Goal: Information Seeking & Learning: Learn about a topic

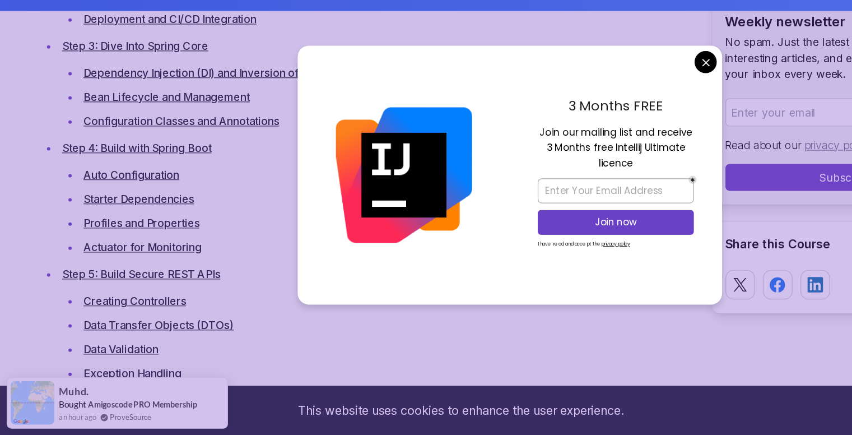
scroll to position [1843, 0]
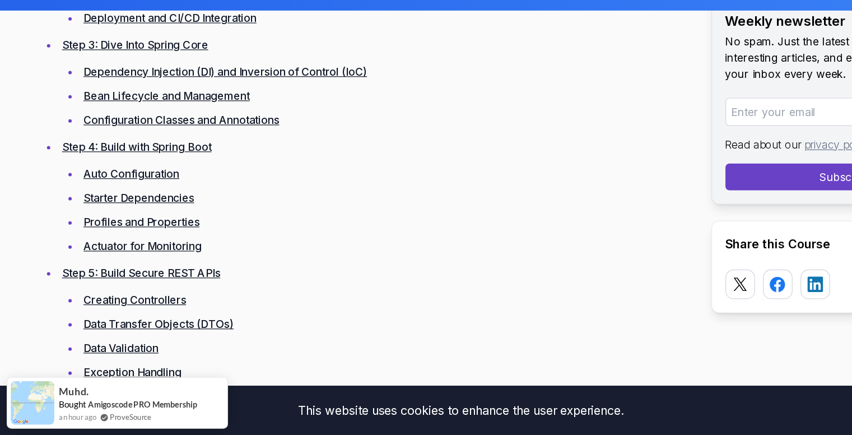
click at [128, 123] on li "Dependency Injection (DI) and Inversion of Control (IoC)" at bounding box center [322, 131] width 510 height 16
click at [148, 127] on link "Dependency Injection (DI) and Inversion of Control (IoC)" at bounding box center [188, 131] width 237 height 11
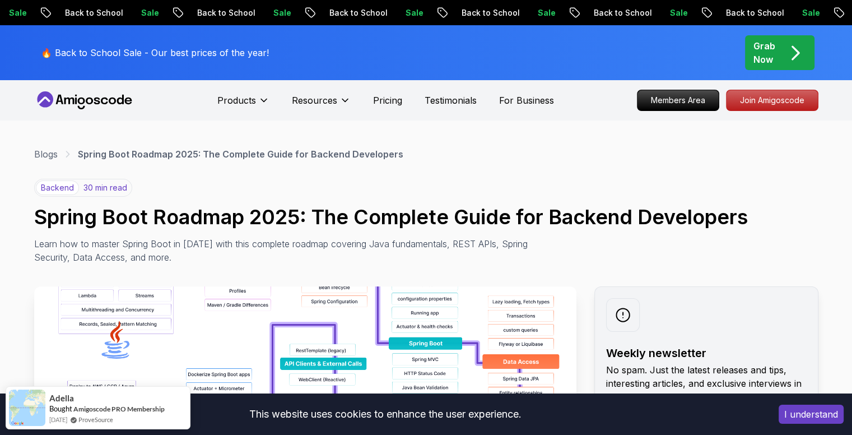
click at [273, 185] on div "backend 30 min read Spring Boot Roadmap 2025: The Complete Guide for Backend De…" at bounding box center [426, 221] width 785 height 85
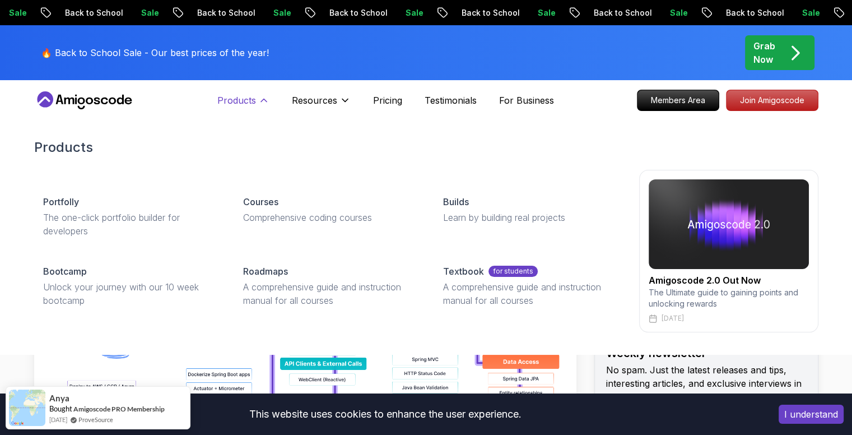
click at [254, 96] on p "Products" at bounding box center [236, 100] width 39 height 13
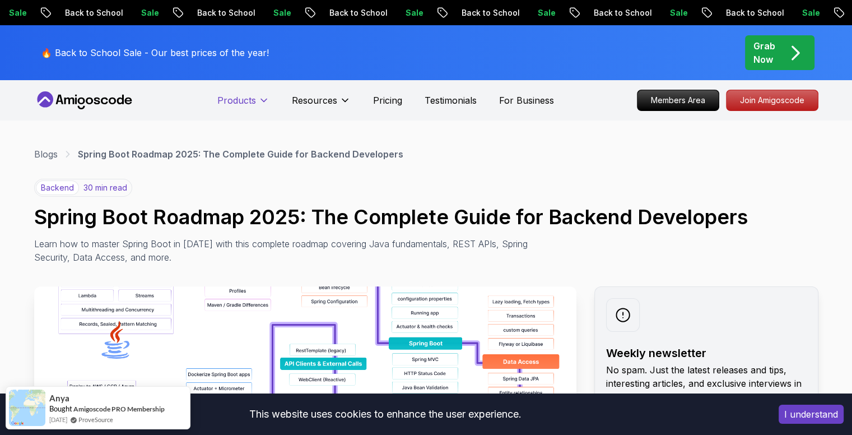
click at [254, 96] on p "Products" at bounding box center [236, 100] width 39 height 13
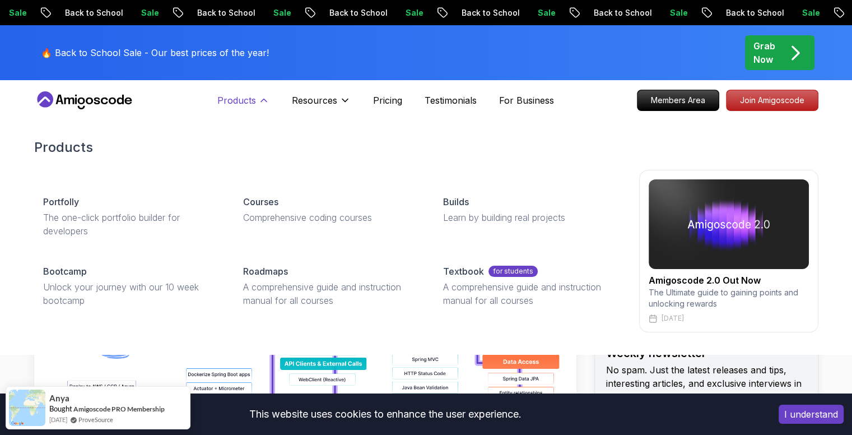
click at [254, 96] on p "Products" at bounding box center [236, 100] width 39 height 13
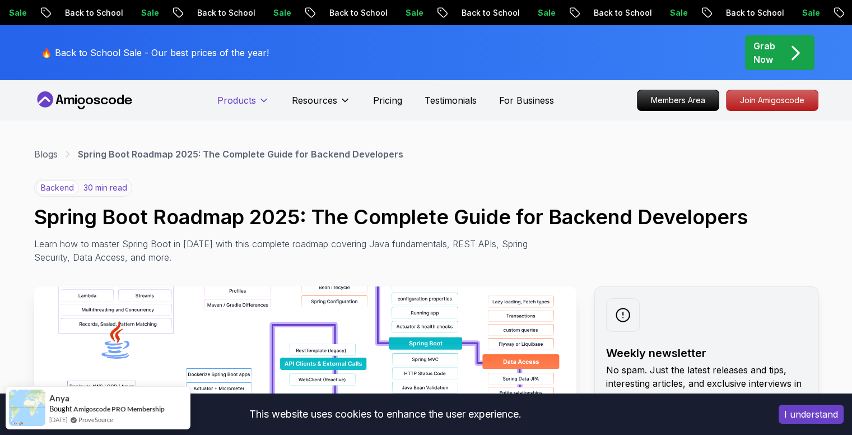
click at [254, 96] on p "Products" at bounding box center [236, 100] width 39 height 13
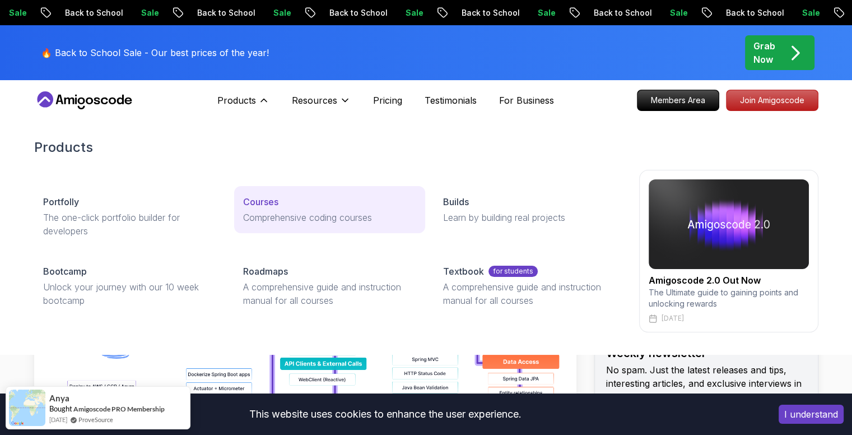
click at [298, 211] on p "Comprehensive coding courses" at bounding box center [329, 217] width 173 height 13
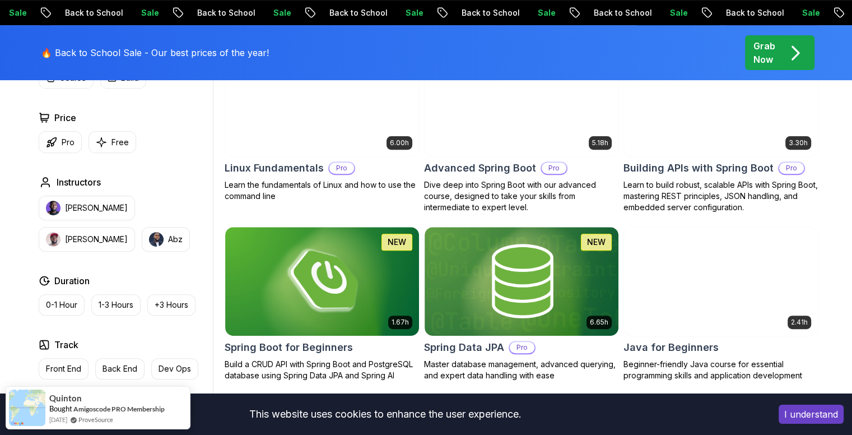
scroll to position [417, 0]
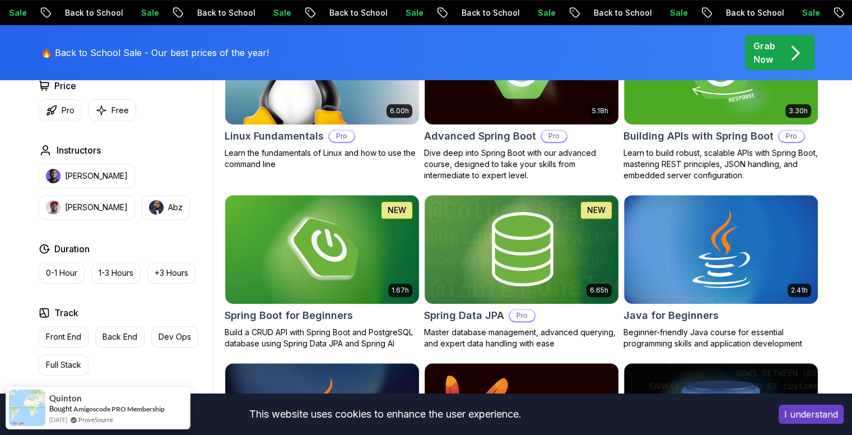
click at [365, 240] on img at bounding box center [322, 249] width 194 height 109
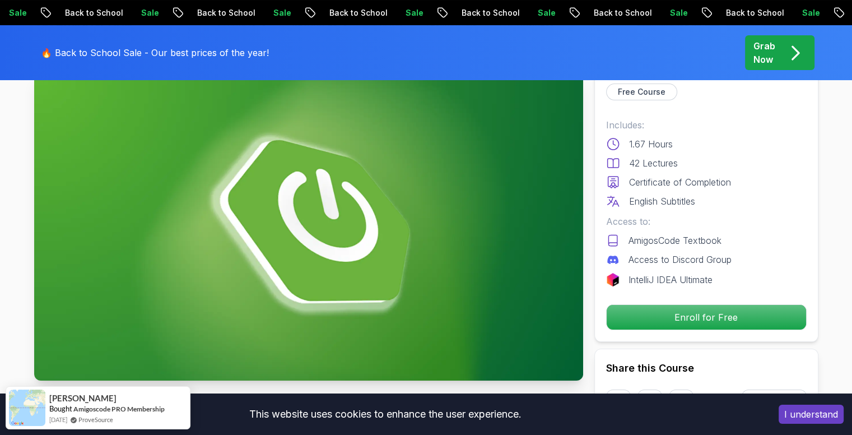
scroll to position [79, 0]
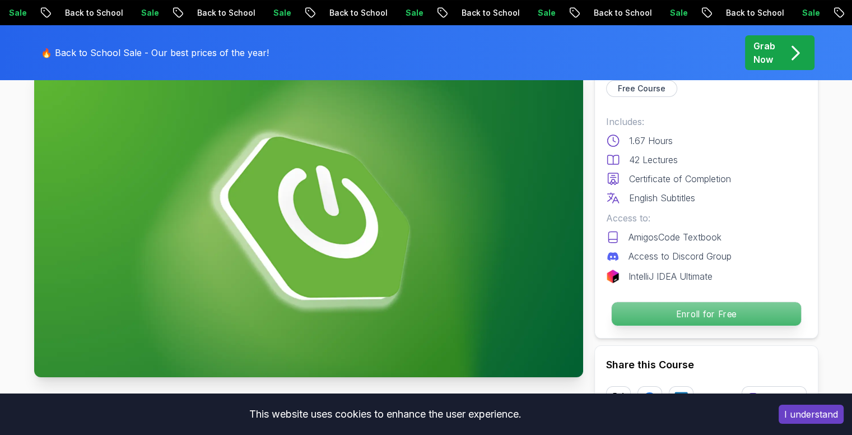
click at [684, 317] on p "Enroll for Free" at bounding box center [705, 314] width 189 height 24
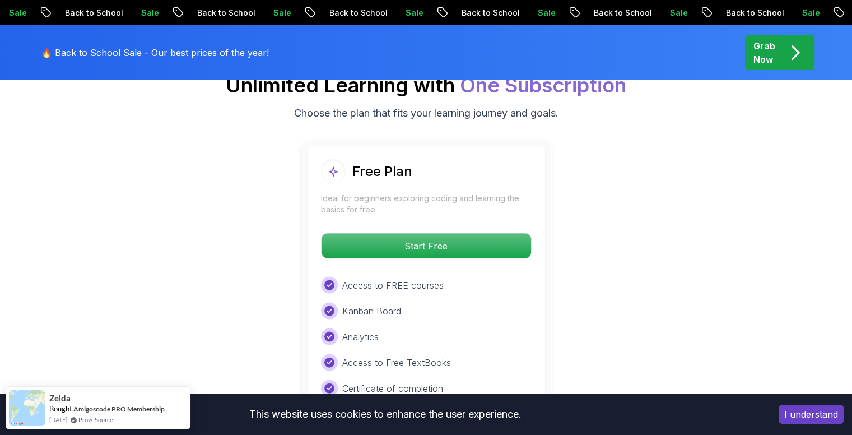
scroll to position [2332, 0]
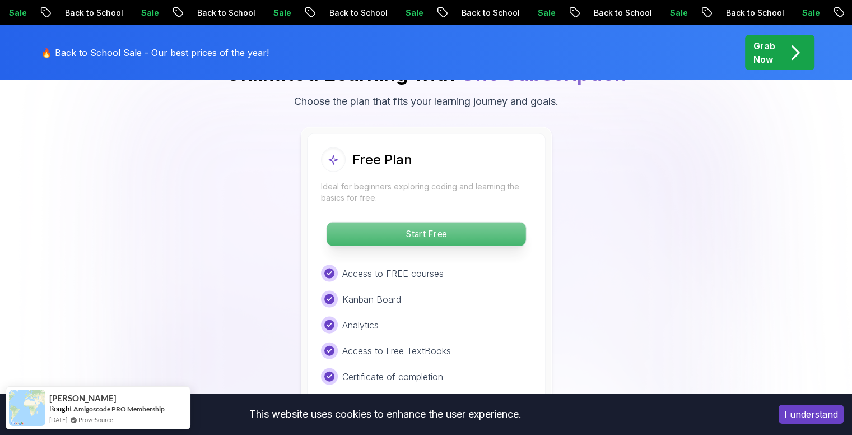
click at [453, 222] on p "Start Free" at bounding box center [426, 234] width 199 height 24
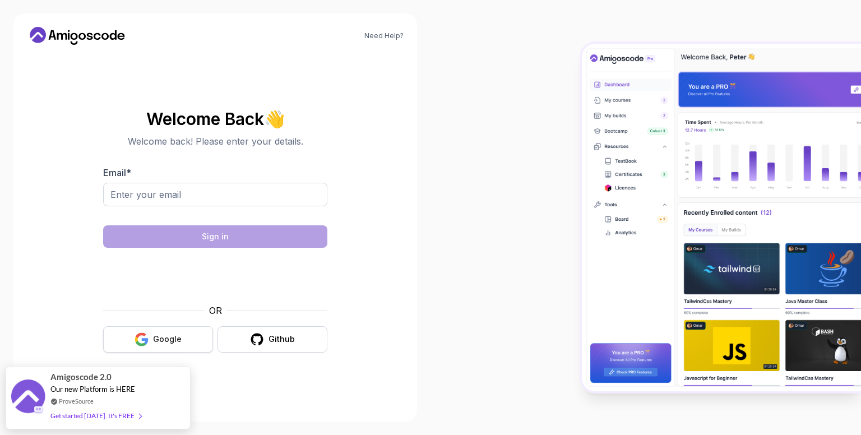
click at [169, 332] on button "Google" at bounding box center [158, 339] width 110 height 26
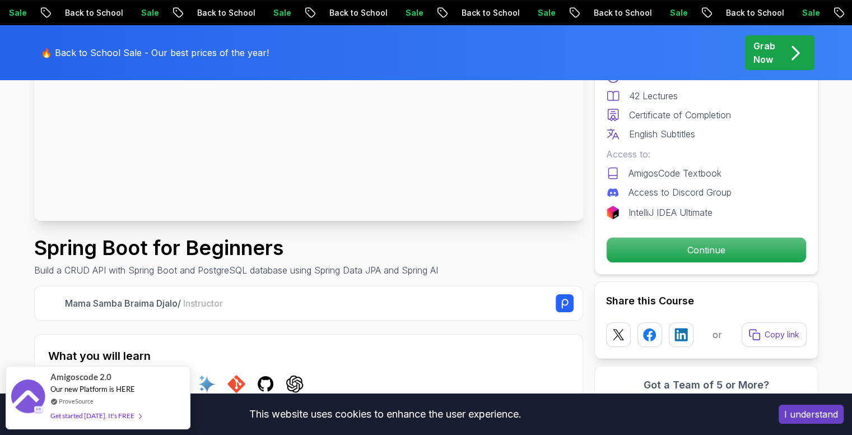
scroll to position [237, 0]
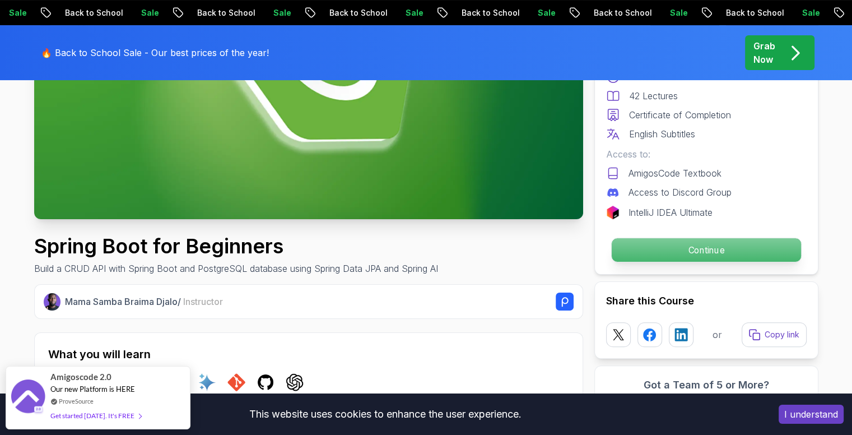
click at [652, 238] on p "Continue" at bounding box center [705, 250] width 189 height 24
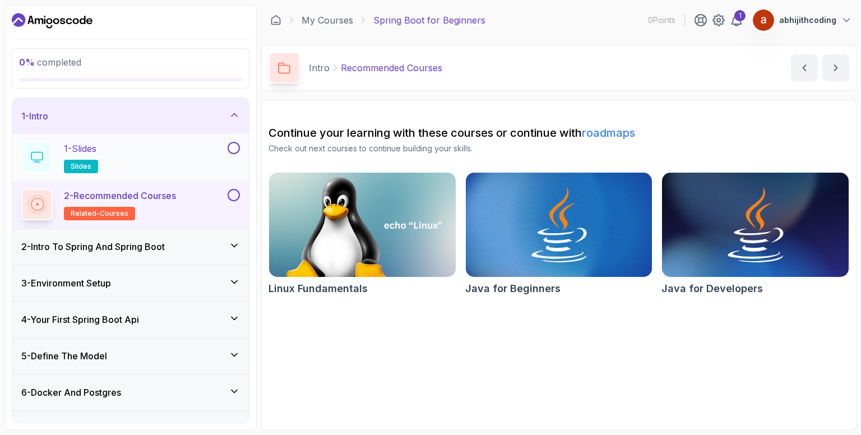
click at [168, 171] on div "1 - Slides slides" at bounding box center [123, 157] width 204 height 31
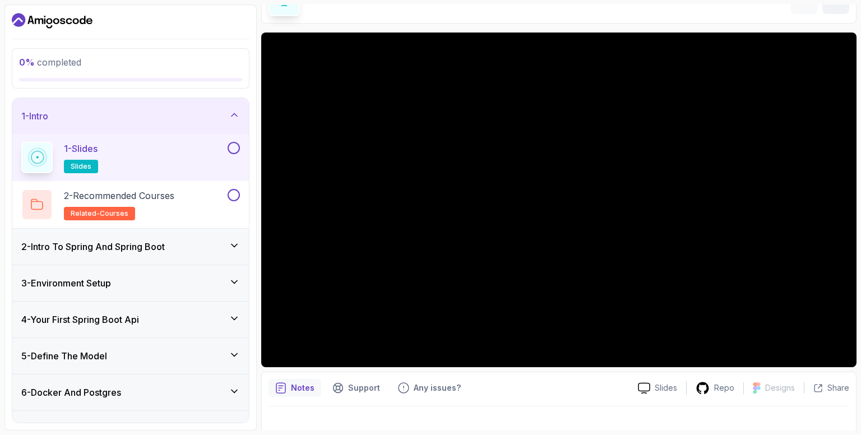
scroll to position [72, 0]
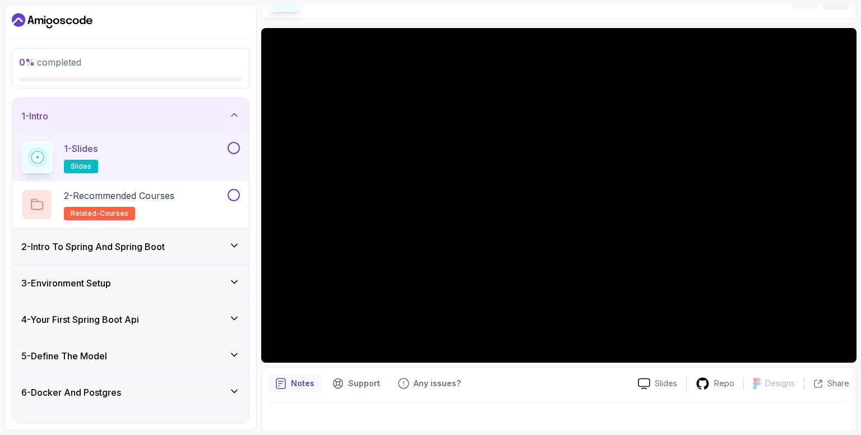
click at [234, 149] on button at bounding box center [234, 148] width 12 height 12
click at [231, 196] on button at bounding box center [234, 195] width 12 height 12
drag, startPoint x: 139, startPoint y: 179, endPoint x: 162, endPoint y: 228, distance: 53.9
click at [162, 228] on div "1 - Intro 1 - Slides slides 2 - Recommended Courses related-courses 2 - Intro T…" at bounding box center [130, 260] width 236 height 324
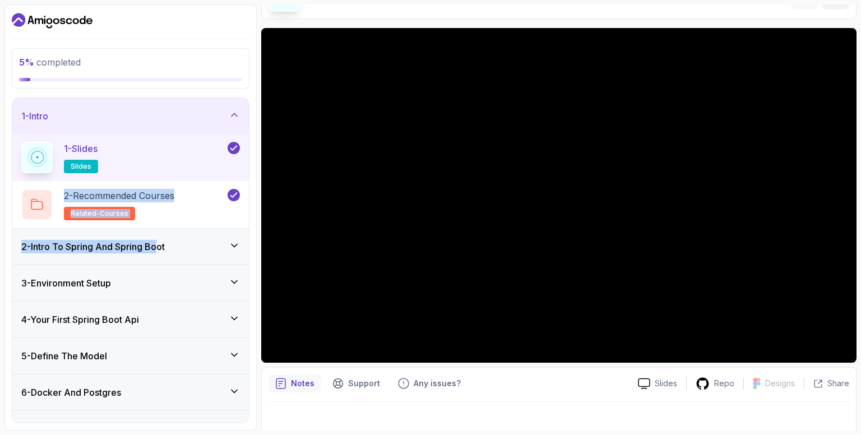
click at [162, 229] on div "2 - Intro To Spring And Spring Boot" at bounding box center [130, 247] width 236 height 36
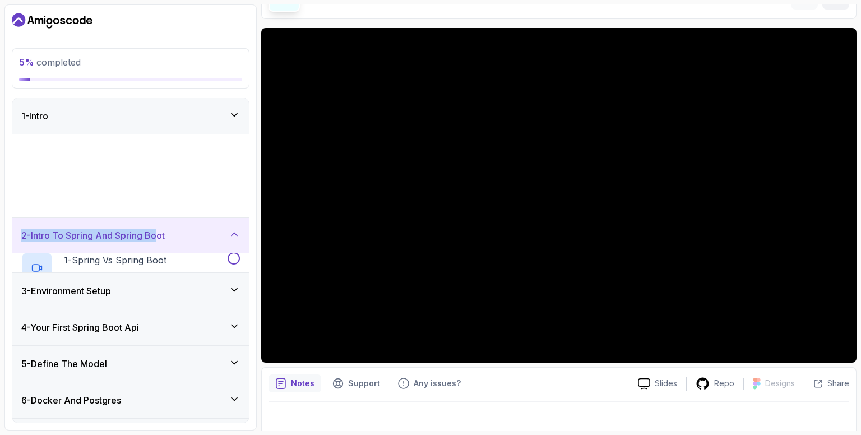
click at [162, 228] on div "2 - Intro To Spring And Spring Boot 1 - Spring Vs Spring Boot 2:02 2 - Inversio…" at bounding box center [130, 244] width 236 height 55
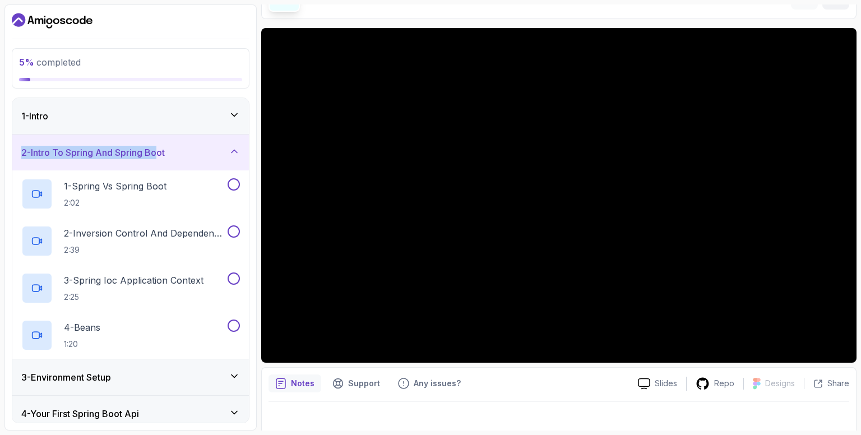
click at [228, 110] on div "1 - Intro" at bounding box center [130, 115] width 219 height 13
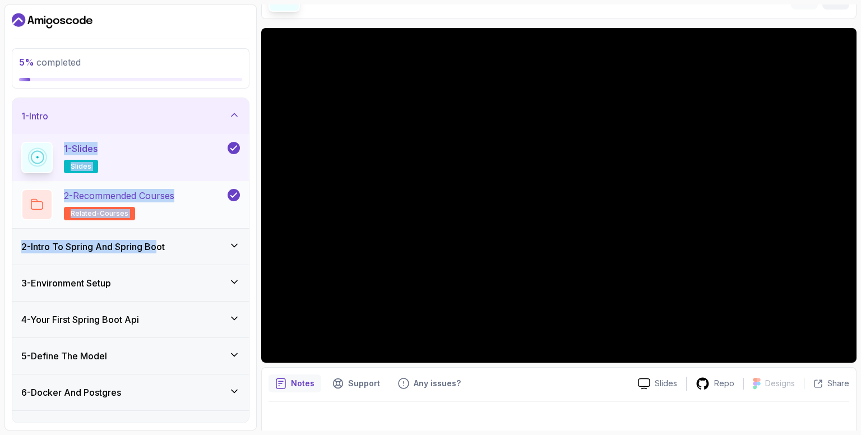
click at [201, 199] on div "2 - Recommended Courses related-courses" at bounding box center [123, 204] width 204 height 31
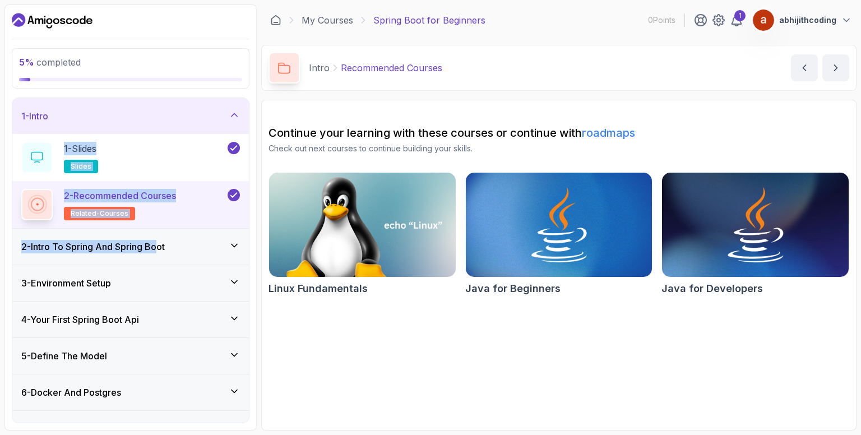
click at [183, 257] on div "2 - Intro To Spring And Spring Boot" at bounding box center [130, 247] width 236 height 36
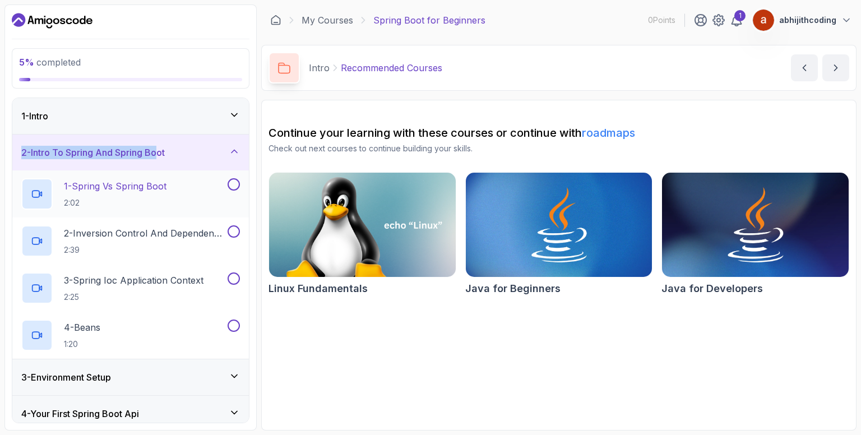
click at [134, 179] on p "1 - Spring Vs Spring Boot" at bounding box center [115, 185] width 103 height 13
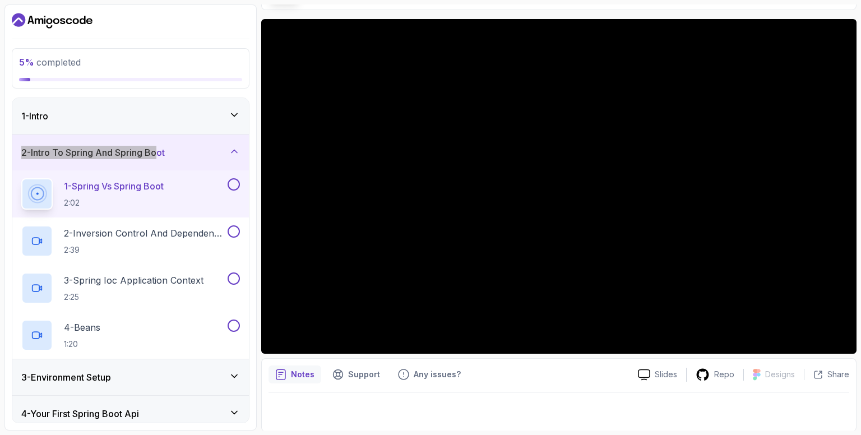
scroll to position [32, 0]
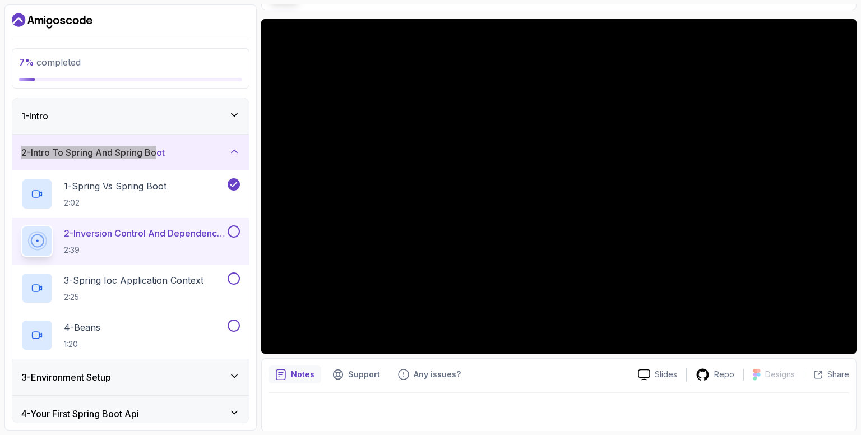
scroll to position [32, 0]
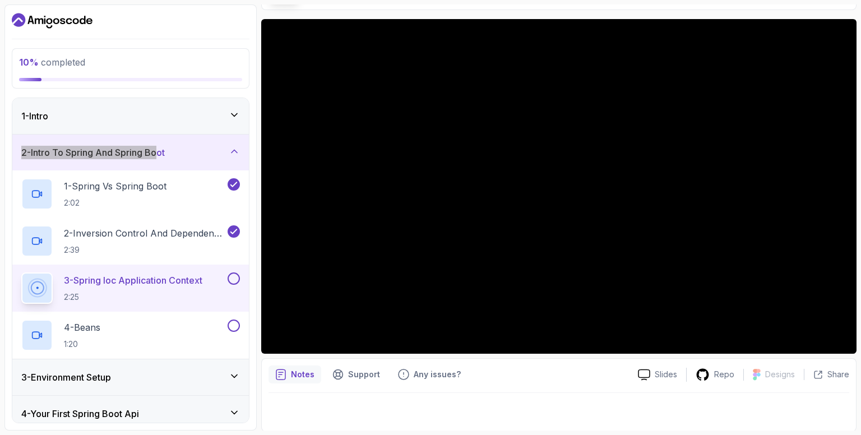
scroll to position [32, 0]
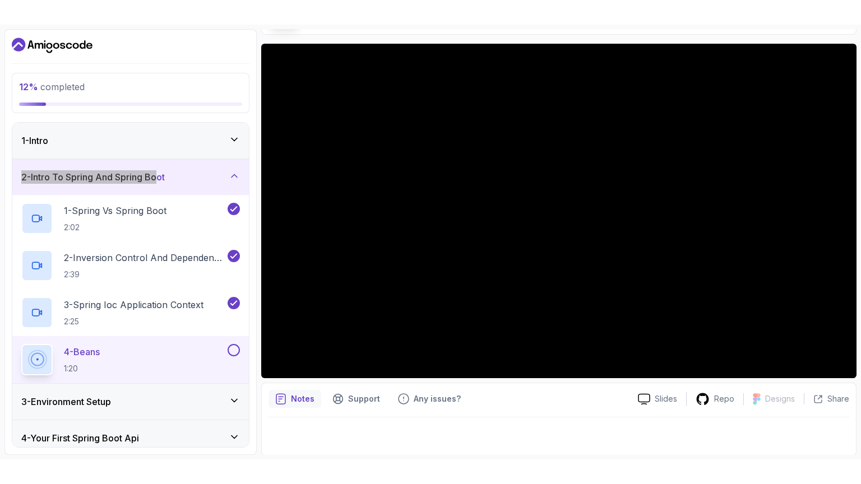
scroll to position [32, 0]
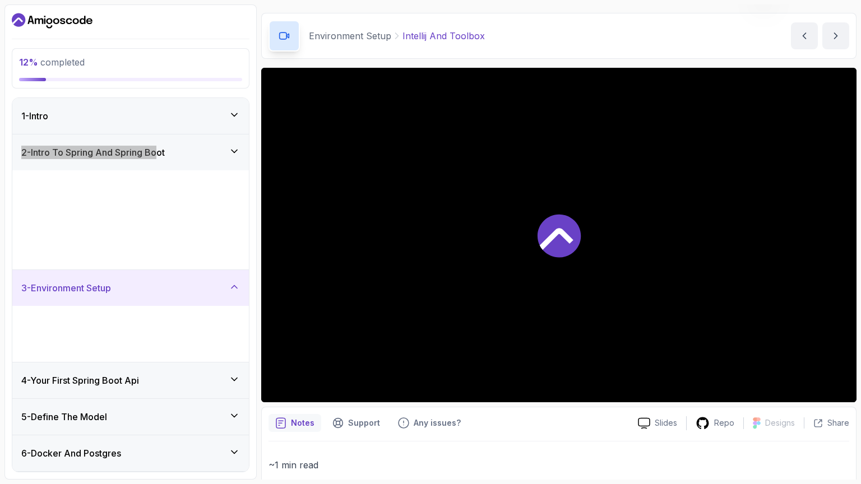
scroll to position [81, 0]
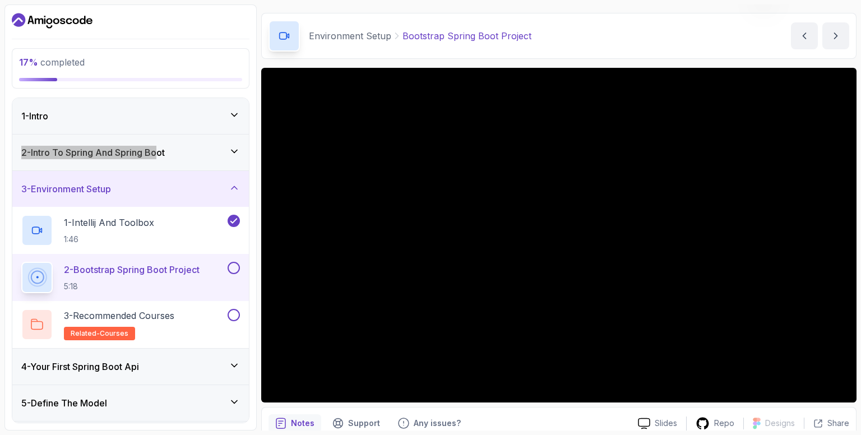
scroll to position [81, 0]
